Goal: Transaction & Acquisition: Purchase product/service

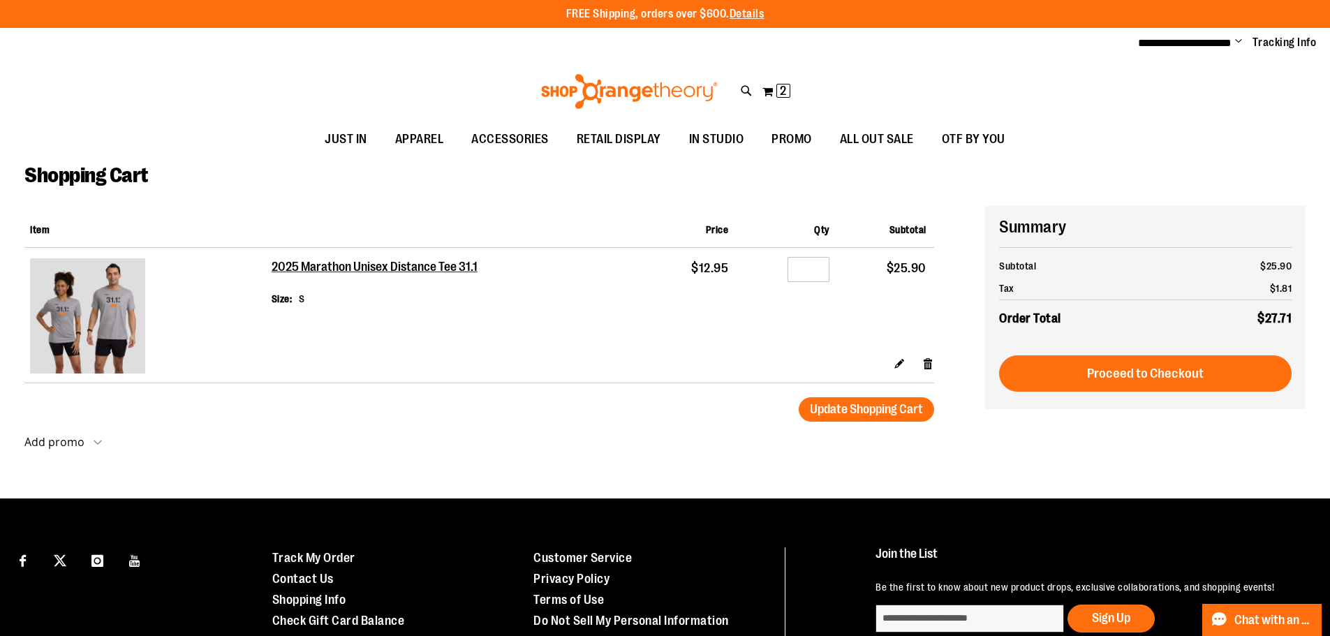
type input "**********"
click at [96, 295] on img at bounding box center [87, 315] width 115 height 115
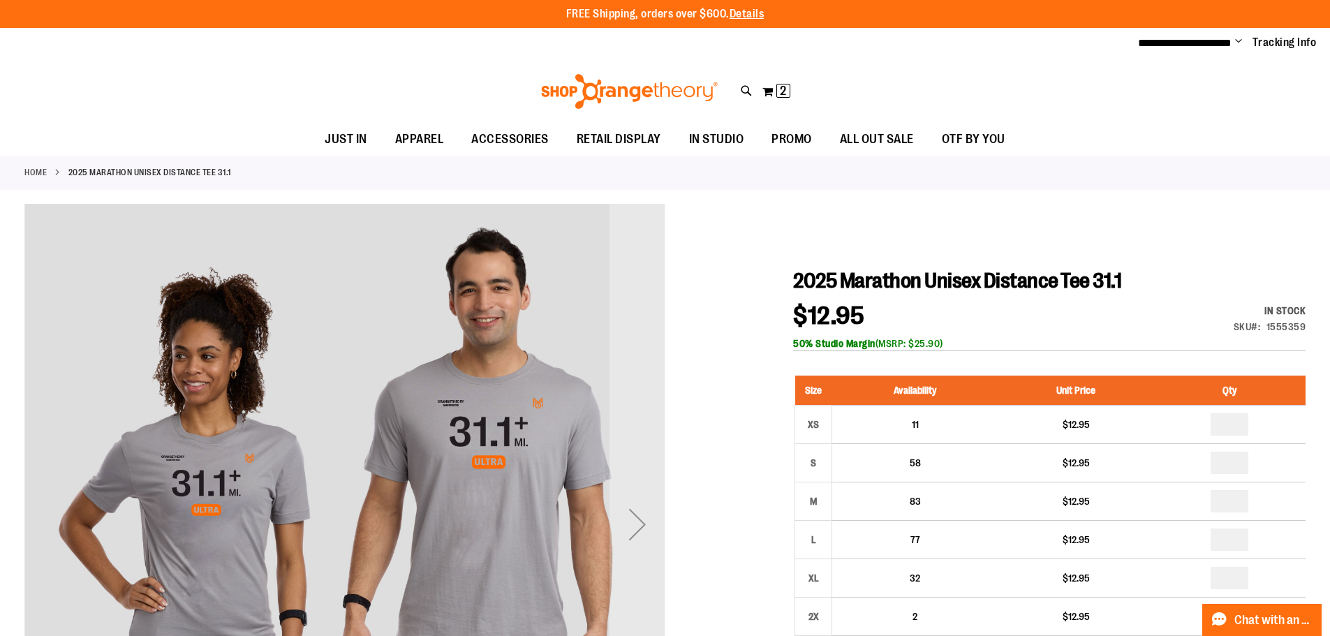
type input "**********"
